Goal: Entertainment & Leisure: Consume media (video, audio)

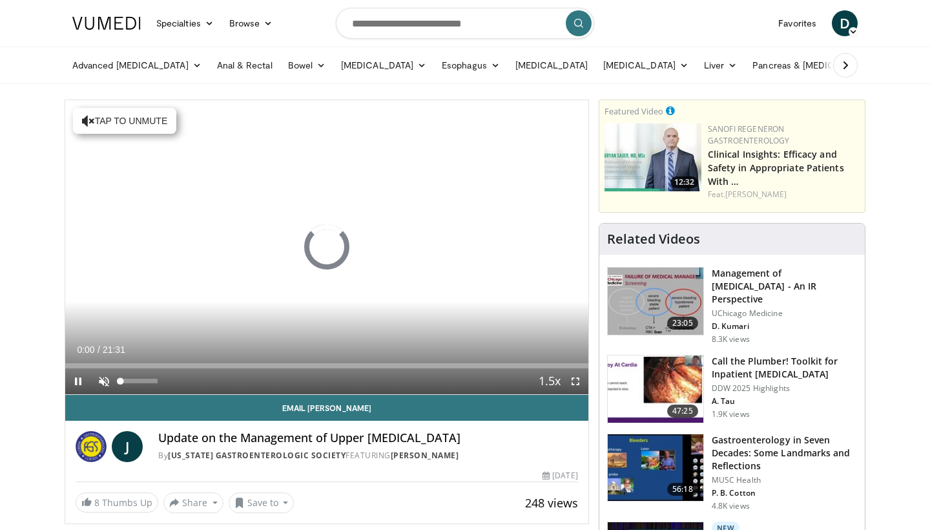
click at [108, 378] on span "Video Player" at bounding box center [104, 381] width 26 height 26
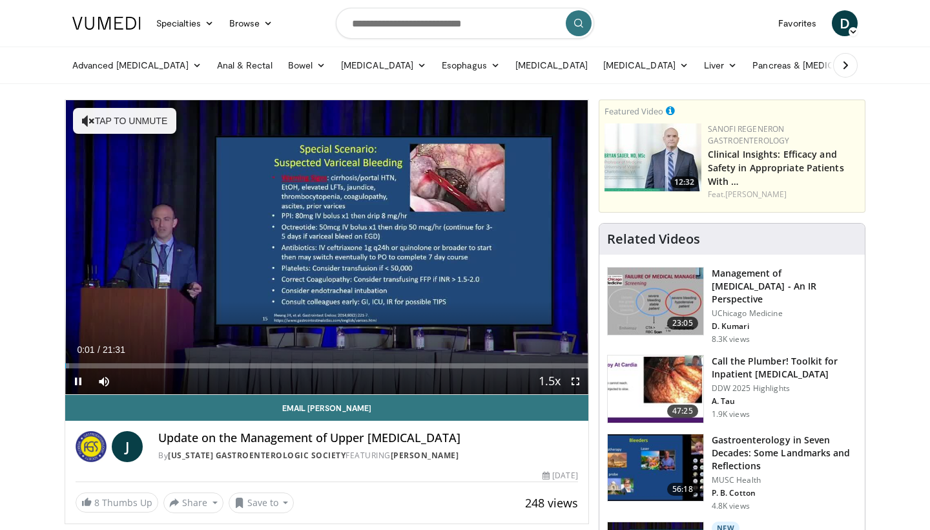
click at [576, 382] on span "Video Player" at bounding box center [575, 381] width 26 height 26
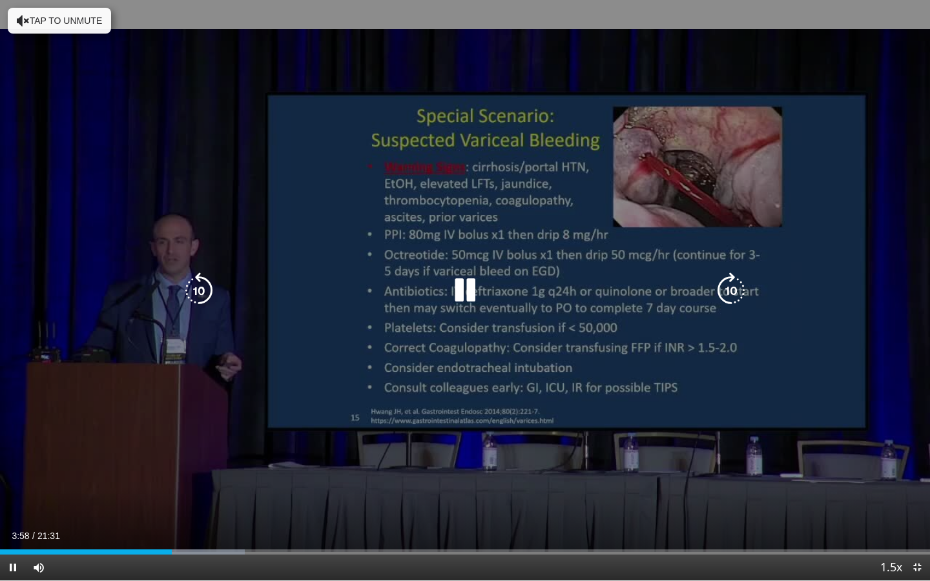
click at [471, 291] on icon "Video Player" at bounding box center [465, 291] width 36 height 36
click at [460, 292] on icon "Video Player" at bounding box center [465, 291] width 36 height 36
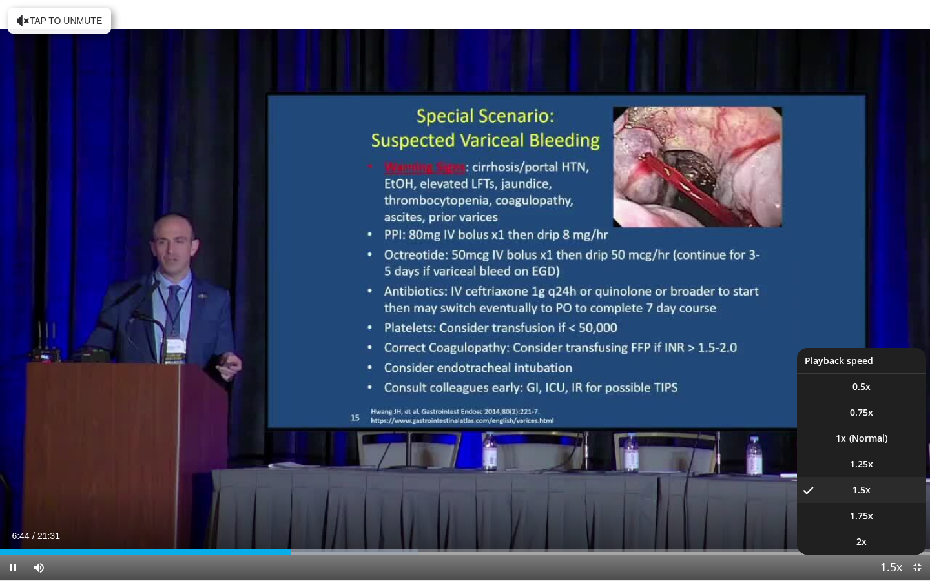
click at [890, 529] on span "Video Player" at bounding box center [891, 568] width 18 height 26
click at [884, 529] on li "2x" at bounding box center [861, 542] width 129 height 26
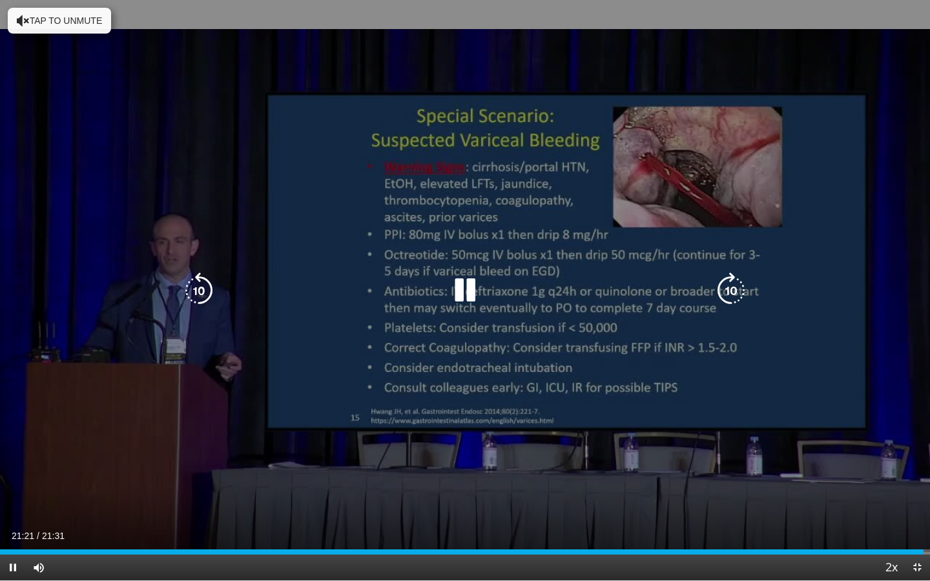
click at [204, 286] on icon "Video Player" at bounding box center [199, 291] width 36 height 36
click at [469, 291] on icon "Video Player" at bounding box center [465, 291] width 36 height 36
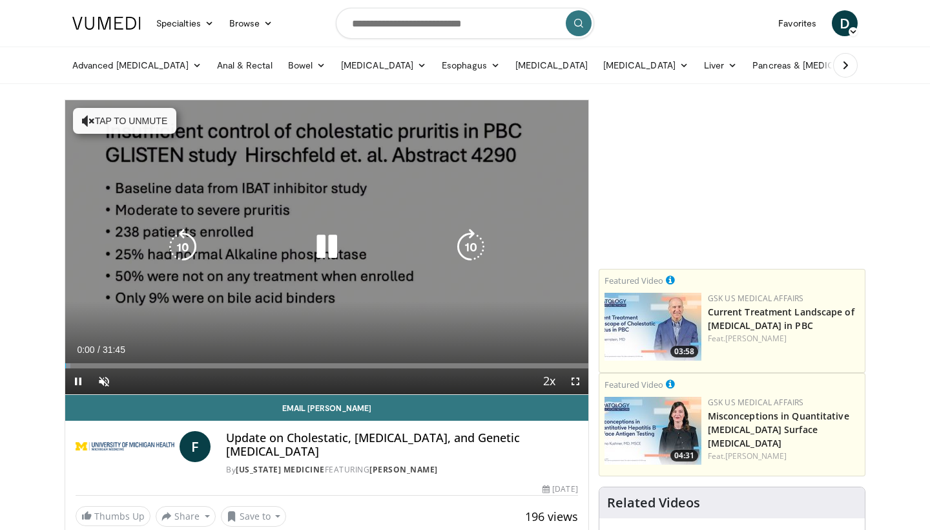
click at [114, 125] on button "Tap to unmute" at bounding box center [124, 121] width 103 height 26
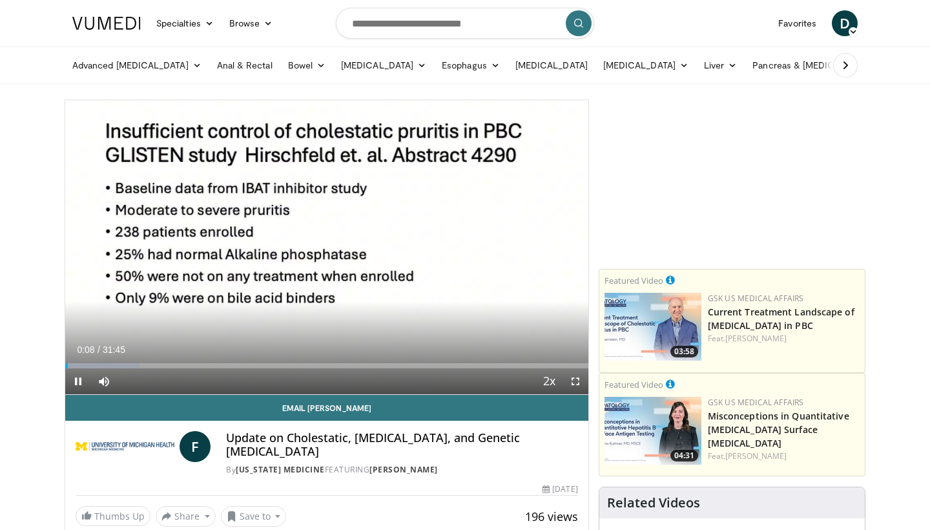
click at [575, 384] on span "Video Player" at bounding box center [575, 381] width 26 height 26
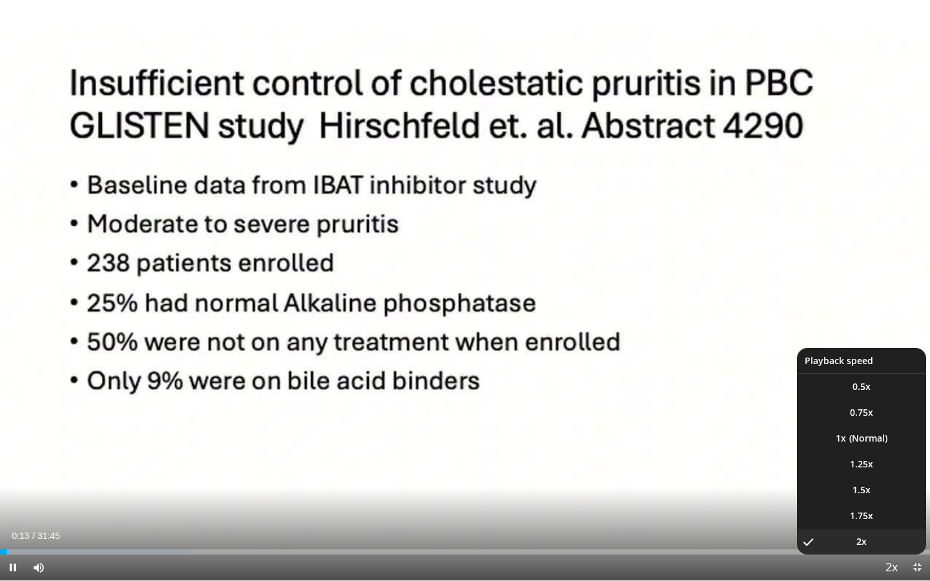
click at [894, 529] on span "Video Player" at bounding box center [891, 568] width 18 height 26
click at [880, 519] on li "1.75x" at bounding box center [861, 516] width 129 height 26
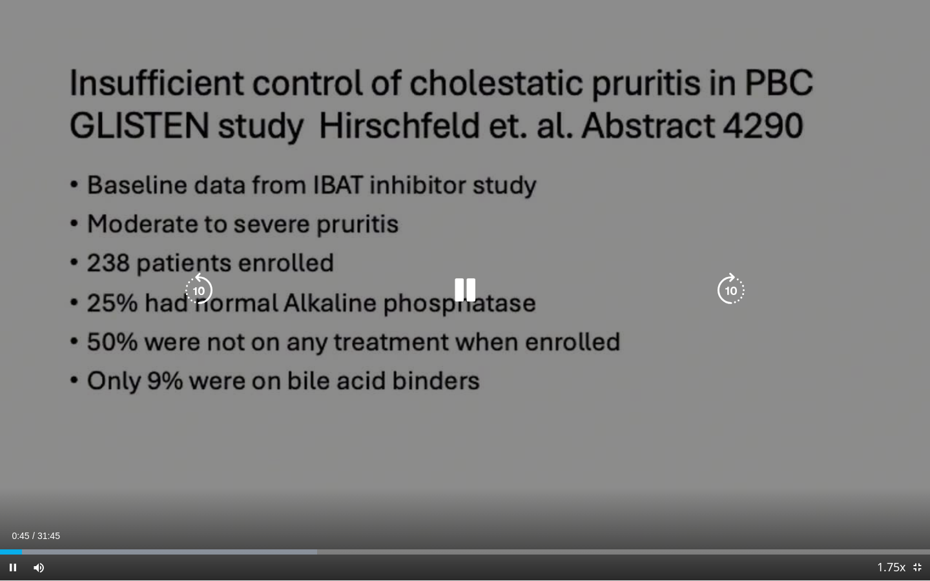
click at [475, 284] on icon "Video Player" at bounding box center [465, 291] width 36 height 36
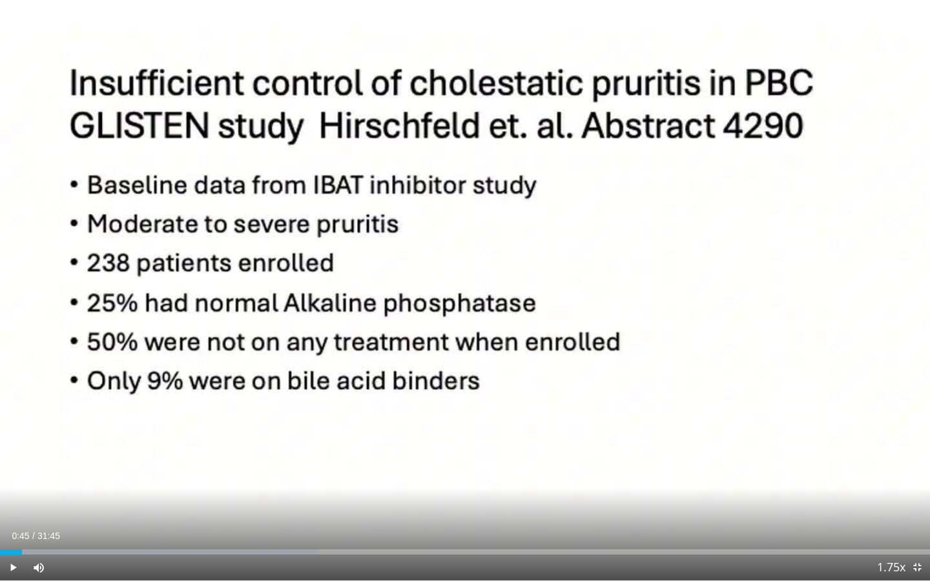
click at [13, 529] on span "Video Player" at bounding box center [13, 568] width 26 height 26
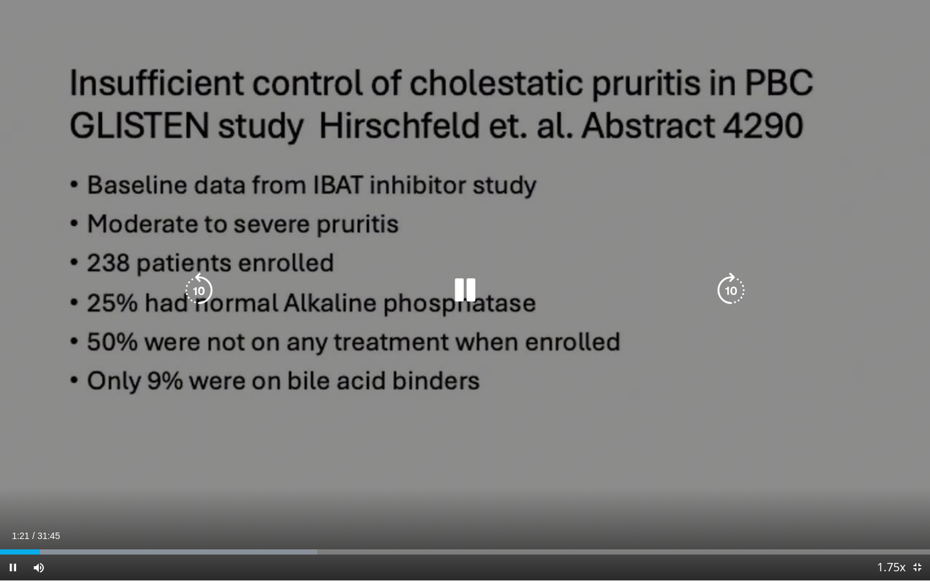
click at [466, 282] on icon "Video Player" at bounding box center [465, 291] width 36 height 36
click at [466, 292] on icon "Video Player" at bounding box center [465, 291] width 36 height 36
click at [459, 291] on icon "Video Player" at bounding box center [465, 291] width 36 height 36
click at [468, 288] on icon "Video Player" at bounding box center [465, 291] width 36 height 36
click at [465, 292] on icon "Video Player" at bounding box center [465, 291] width 36 height 36
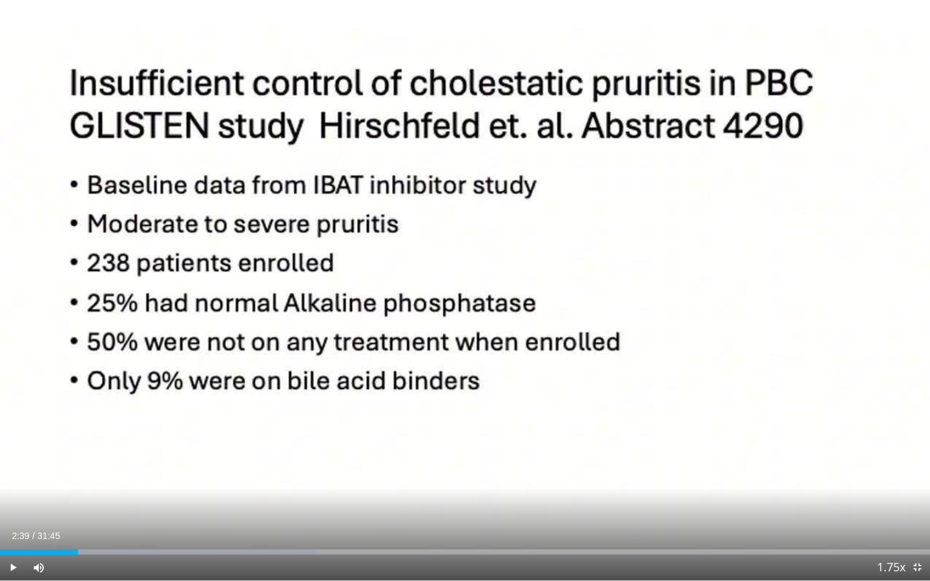
click at [9, 529] on span "Video Player" at bounding box center [13, 568] width 26 height 26
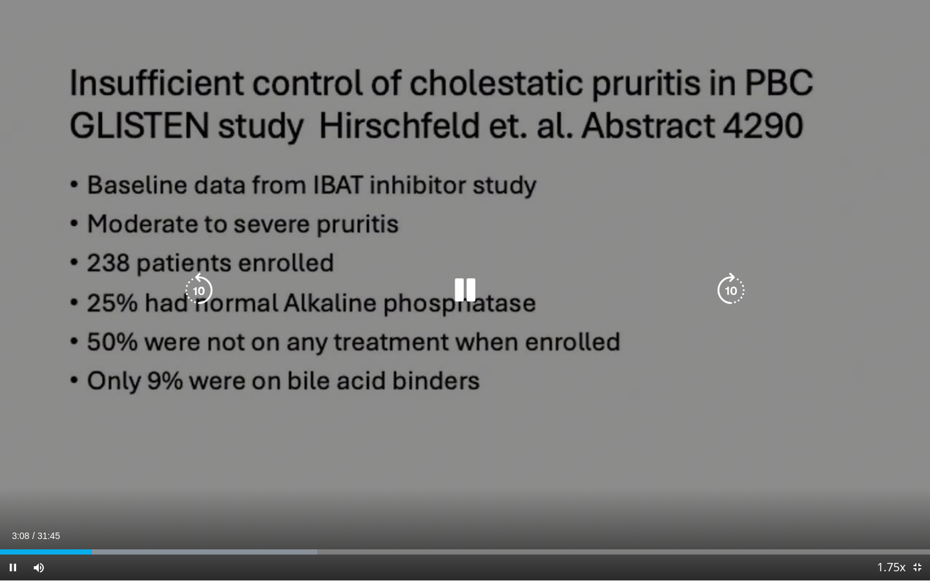
click at [466, 286] on icon "Video Player" at bounding box center [465, 291] width 36 height 36
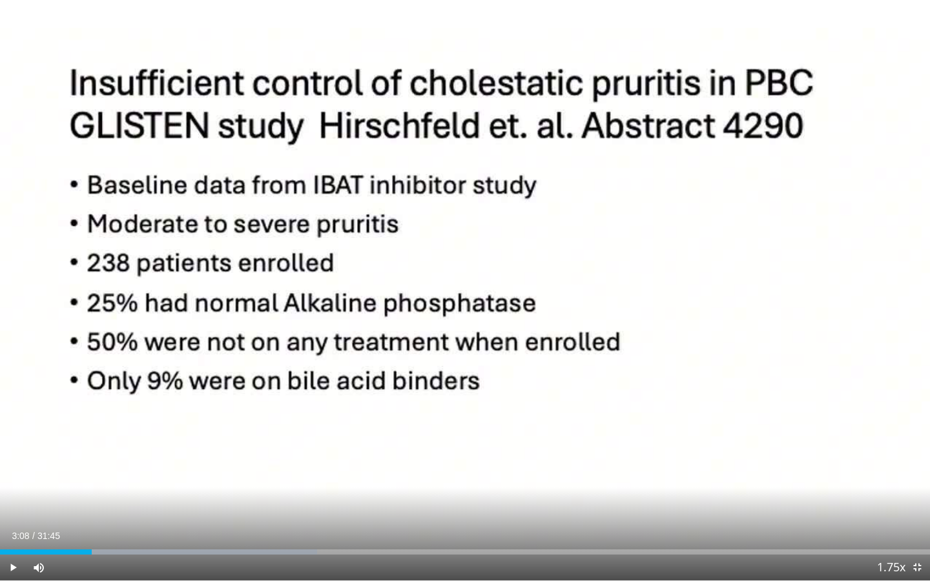
click at [12, 529] on span "Video Player" at bounding box center [13, 568] width 26 height 26
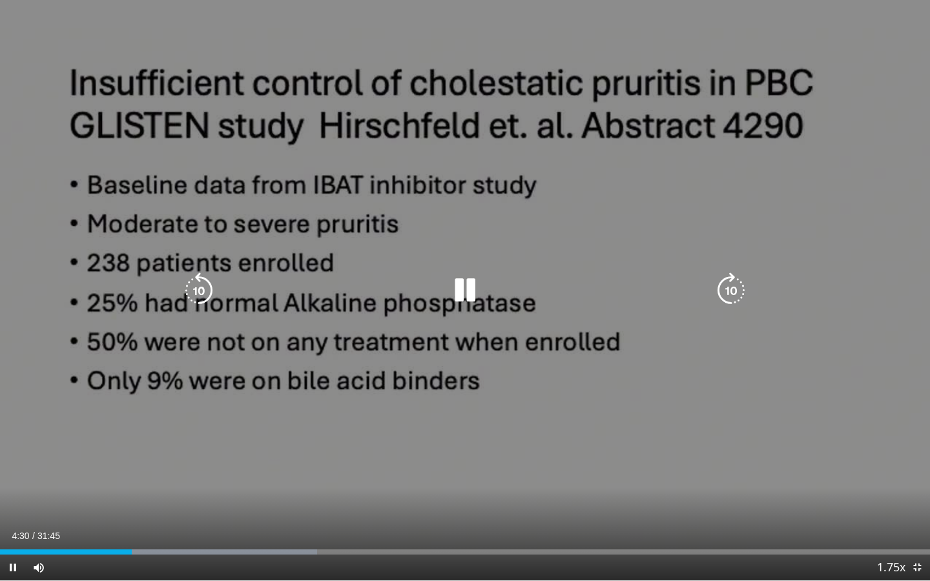
click at [206, 287] on icon "Video Player" at bounding box center [199, 291] width 36 height 36
click at [202, 288] on icon "Video Player" at bounding box center [199, 291] width 36 height 36
click at [202, 287] on icon "Video Player" at bounding box center [199, 291] width 36 height 36
click at [200, 284] on icon "Video Player" at bounding box center [199, 291] width 36 height 36
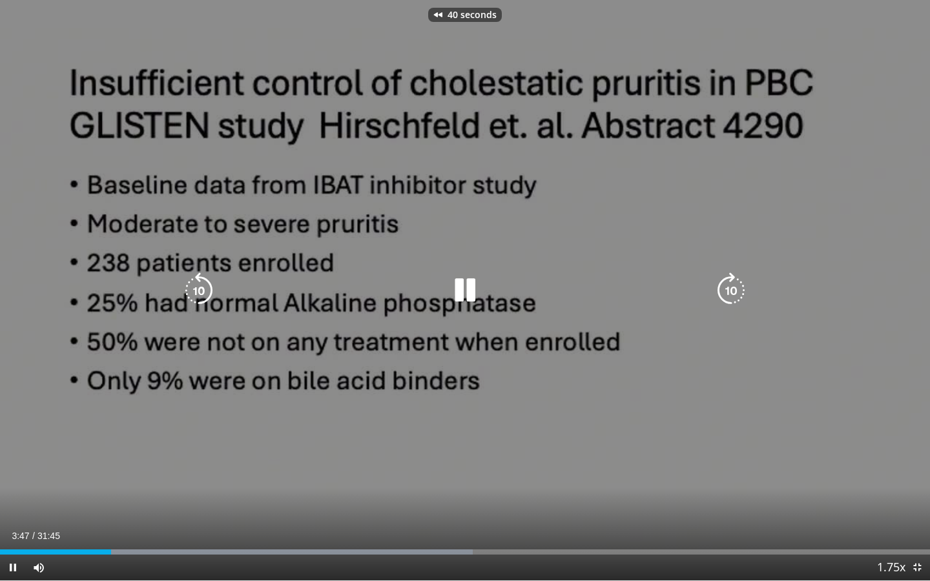
click at [463, 289] on icon "Video Player" at bounding box center [465, 291] width 36 height 36
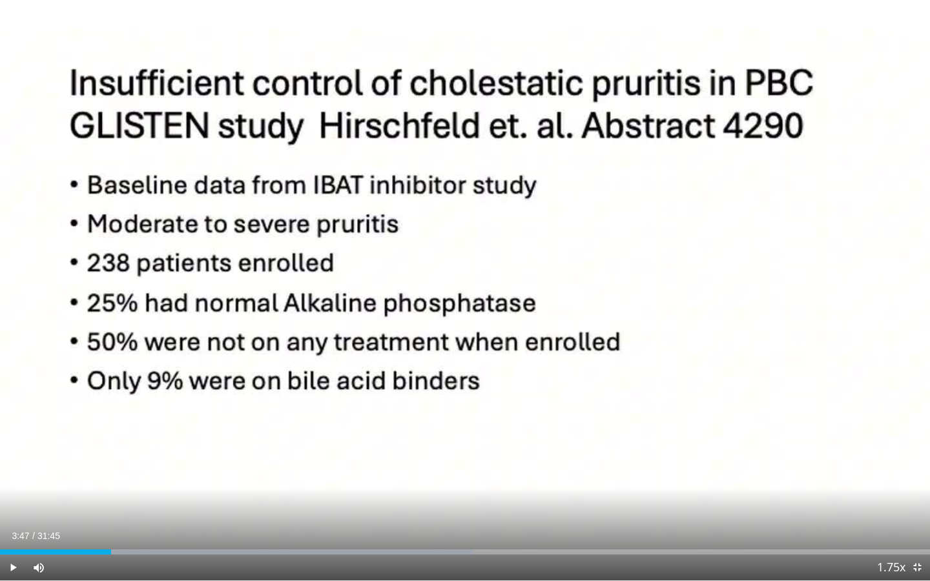
click at [12, 529] on span "Video Player" at bounding box center [13, 568] width 26 height 26
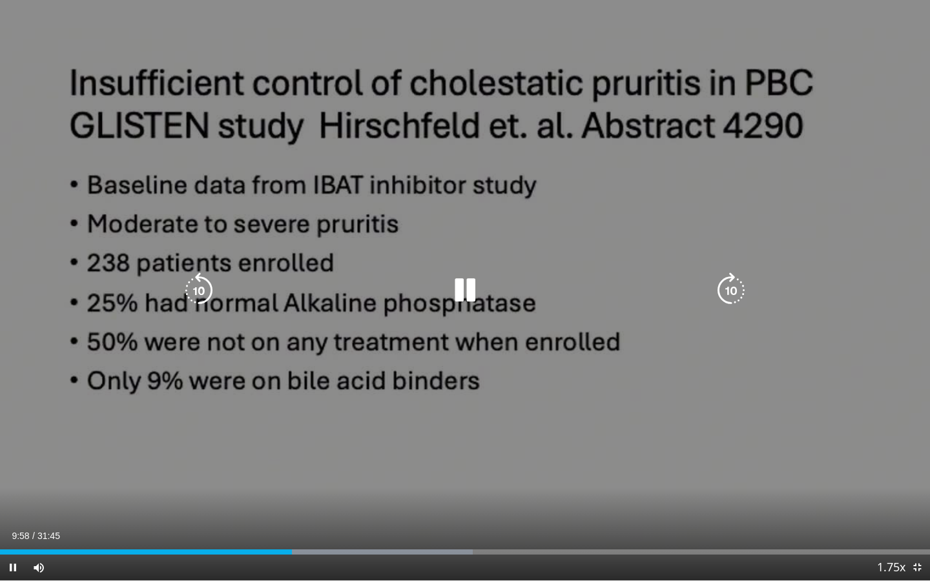
click at [470, 294] on icon "Video Player" at bounding box center [465, 291] width 36 height 36
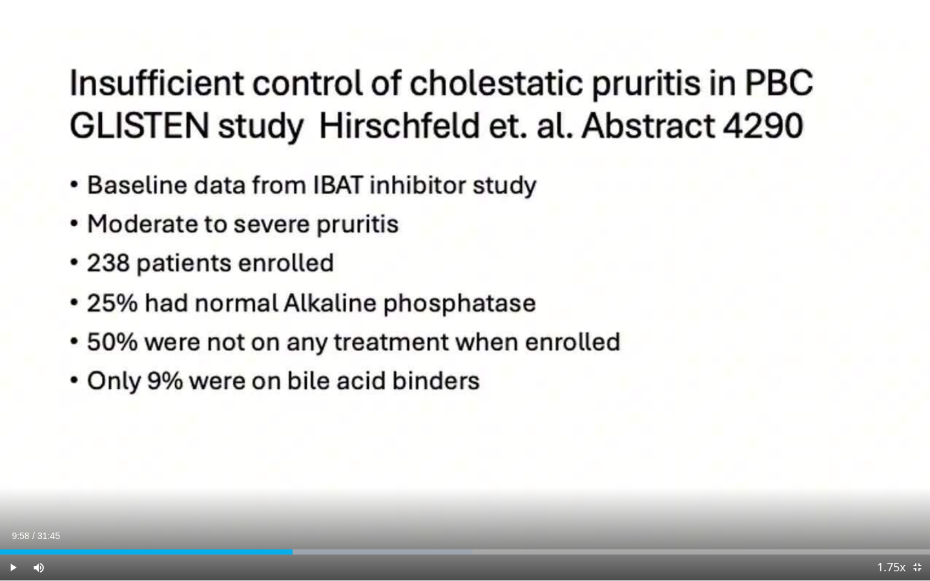
click at [12, 529] on span "Video Player" at bounding box center [13, 568] width 26 height 26
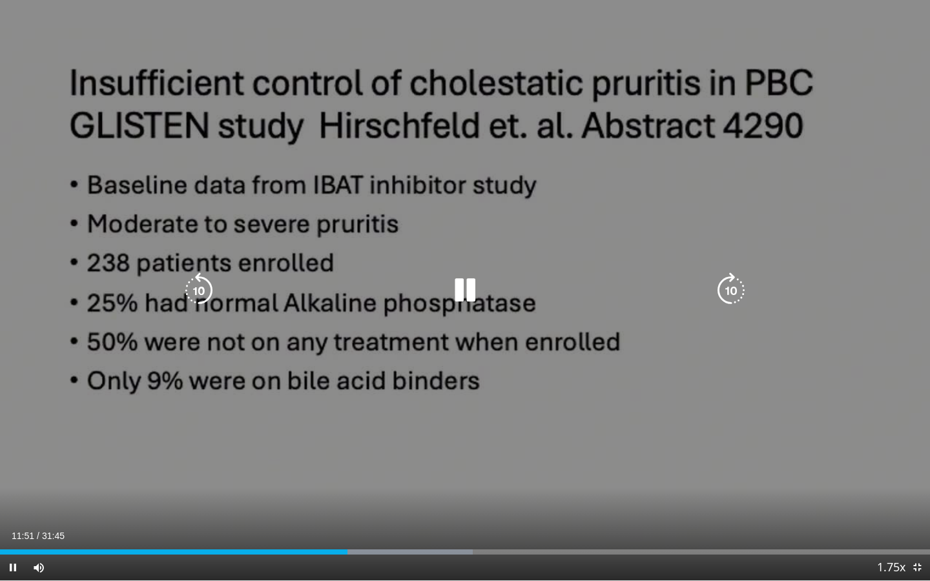
click at [194, 291] on icon "Video Player" at bounding box center [199, 291] width 36 height 36
click at [469, 293] on icon "Video Player" at bounding box center [465, 291] width 36 height 36
click at [464, 286] on icon "Video Player" at bounding box center [465, 291] width 36 height 36
click at [458, 288] on icon "Video Player" at bounding box center [465, 291] width 36 height 36
